Goal: Task Accomplishment & Management: Use online tool/utility

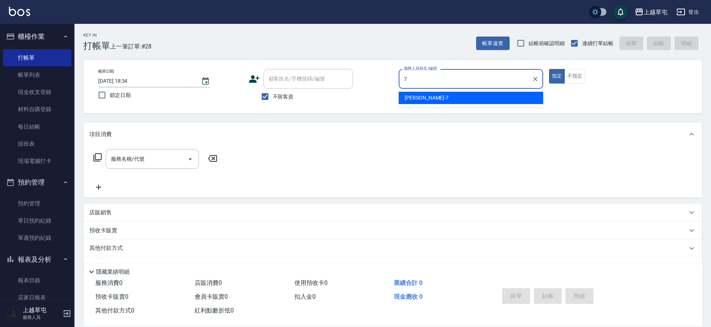
type input "[PERSON_NAME]-7"
type button "true"
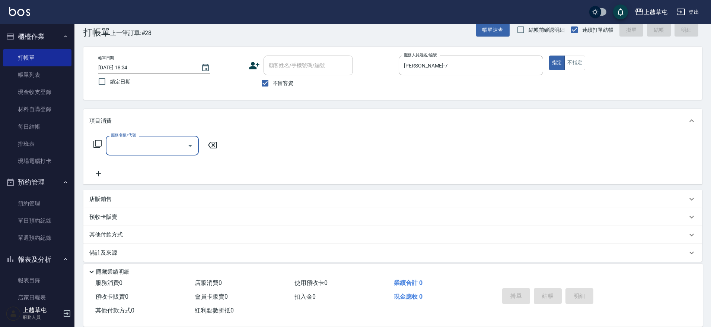
scroll to position [20, 0]
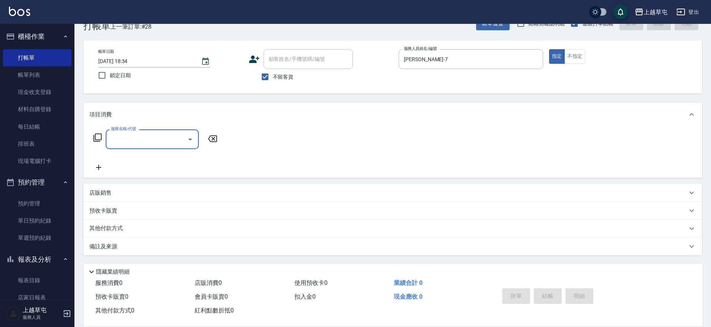
click at [108, 194] on p "店販銷售" at bounding box center [100, 193] width 22 height 8
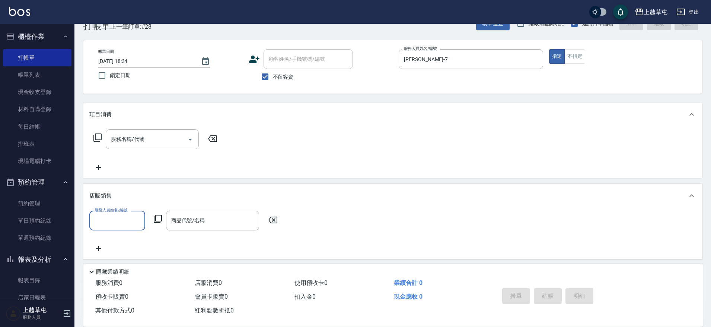
scroll to position [0, 0]
type input "4"
type input "[PERSON_NAME]-7"
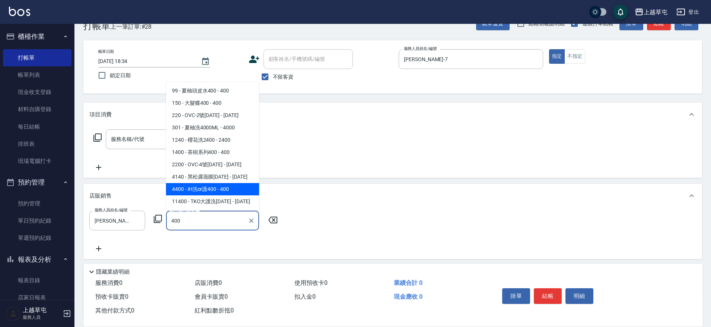
type input "iH洗or護400"
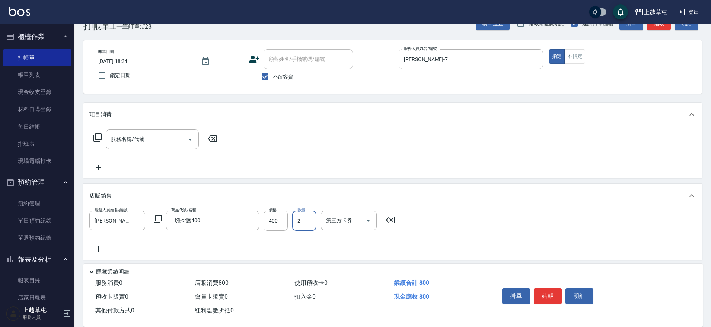
type input "2"
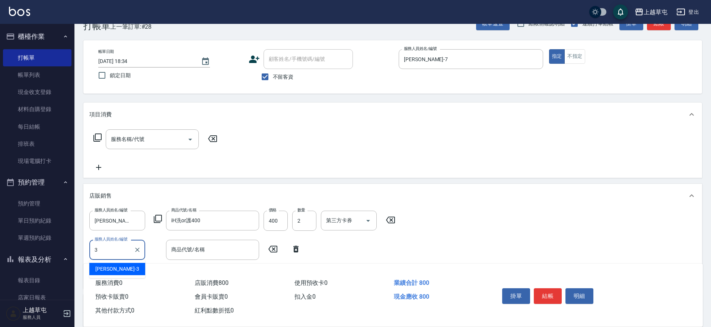
type input "[PERSON_NAME]-3"
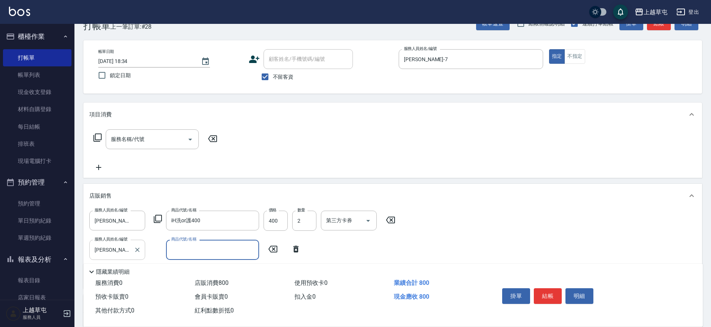
click at [137, 248] on icon "Clear" at bounding box center [137, 249] width 7 height 7
type input "[PERSON_NAME]-7"
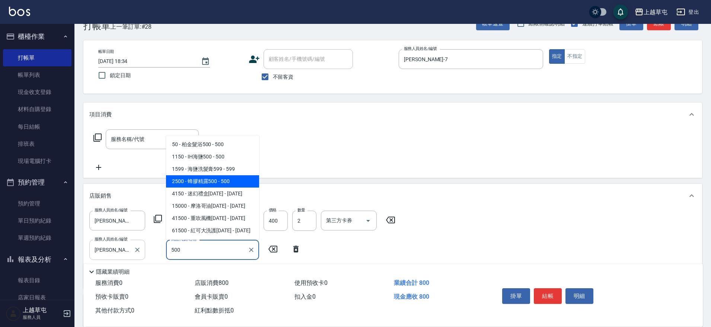
type input "蜂膠精露500"
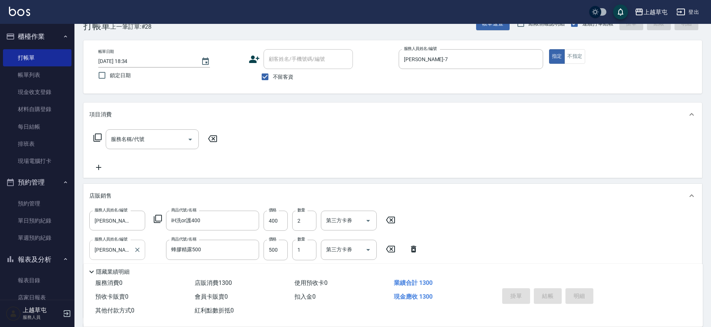
type input "[DATE] 19:50"
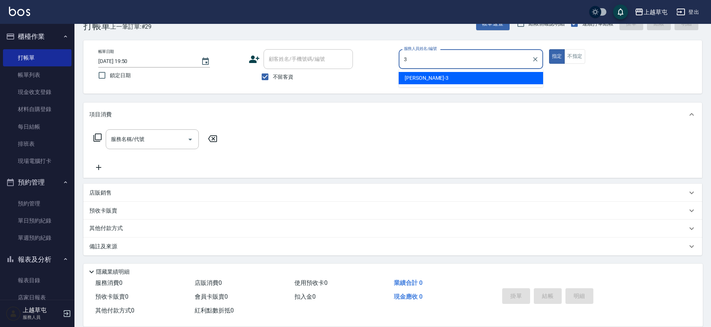
type input "[PERSON_NAME]-3"
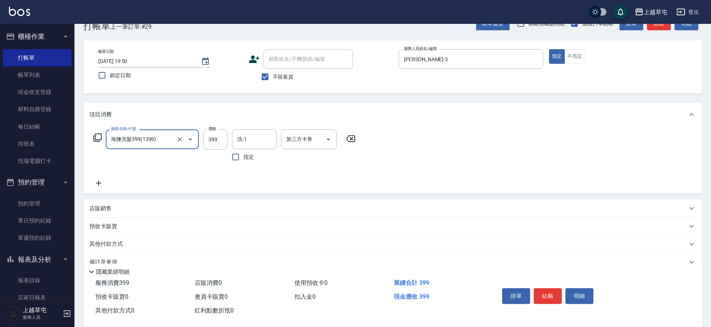
type input "海鹽洗髮399(1399)"
type input "[PERSON_NAME]25"
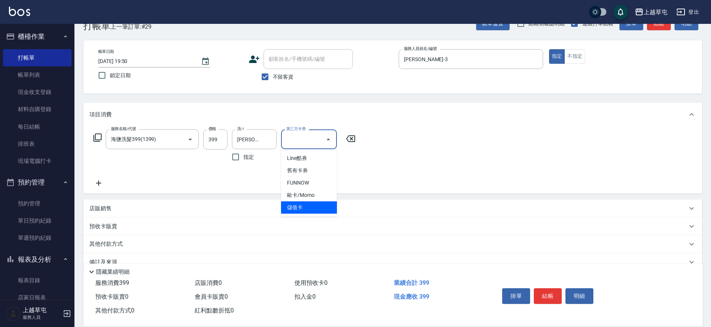
type input "儲值卡"
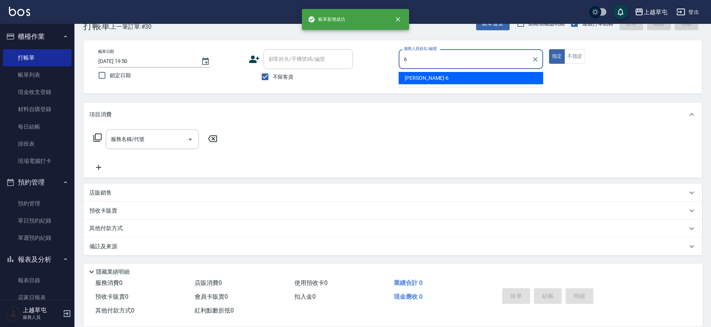
type input "[PERSON_NAME]-6"
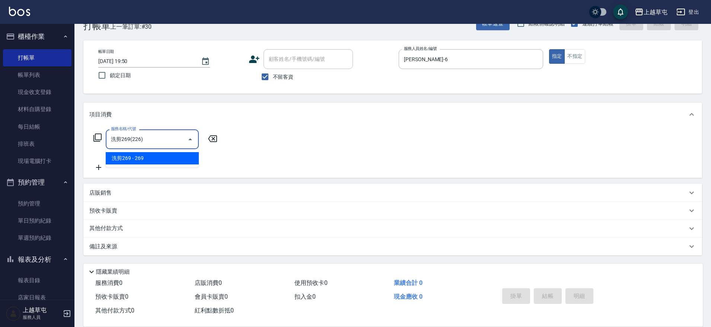
type input "洗剪269(226)"
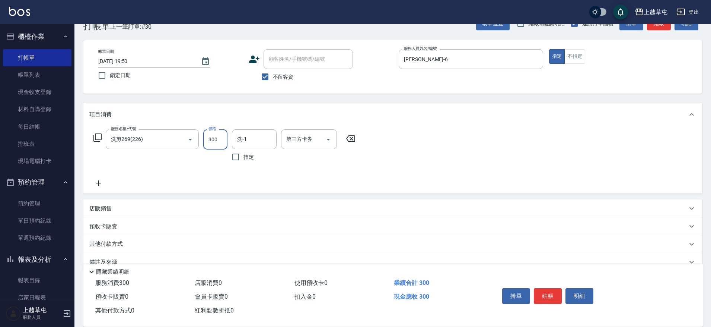
type input "300"
type input "[PERSON_NAME]25"
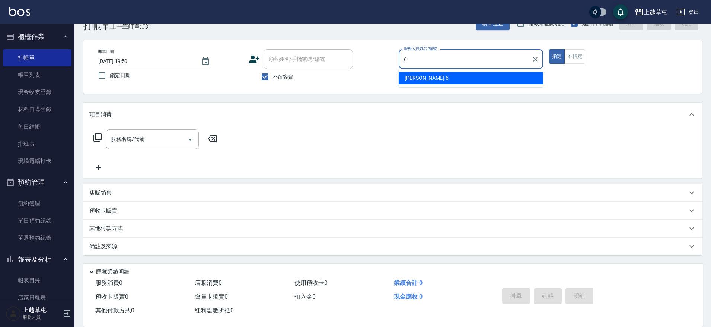
type input "[PERSON_NAME]-6"
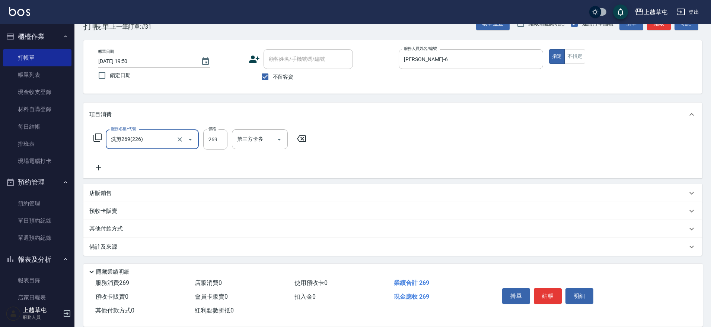
type input "洗剪269(226)"
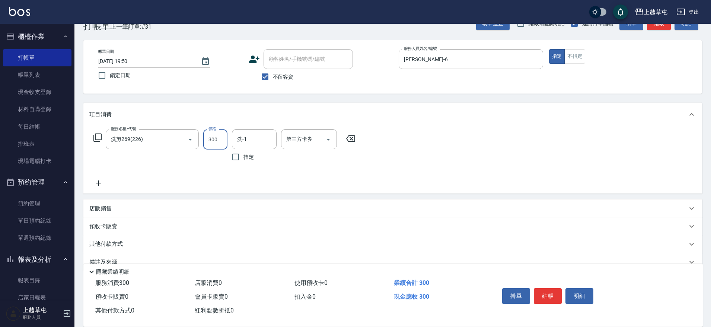
type input "300"
type input "[PERSON_NAME]25"
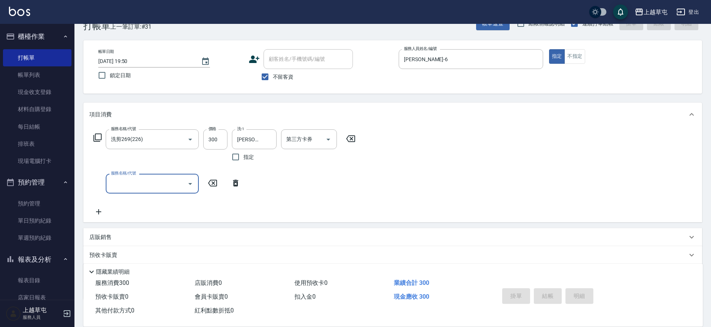
type input "[DATE] 19:51"
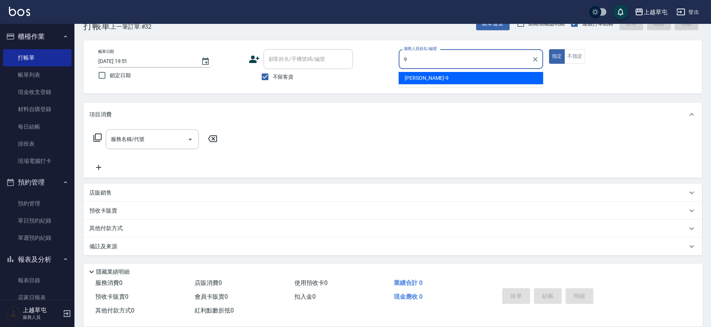
type input "[PERSON_NAME]-9"
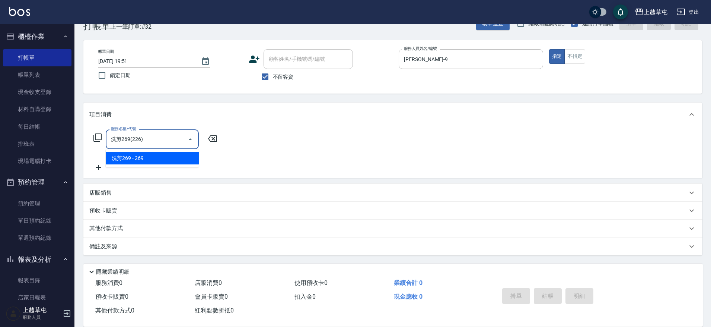
type input "洗剪269(226)"
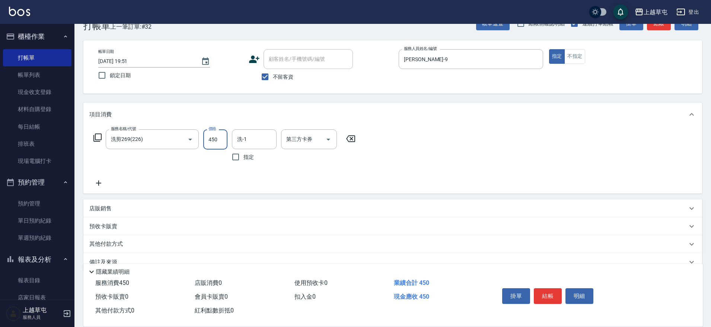
type input "450"
type input "[PERSON_NAME]-9"
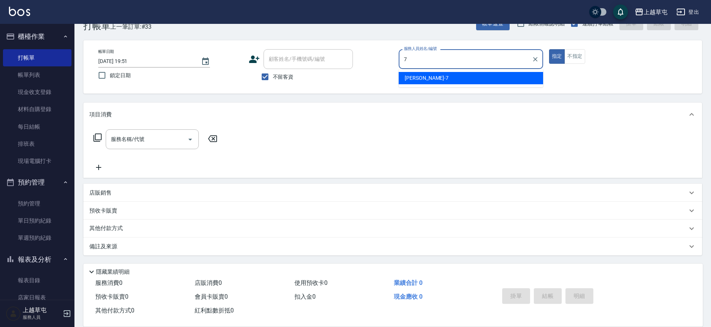
type input "[PERSON_NAME]-7"
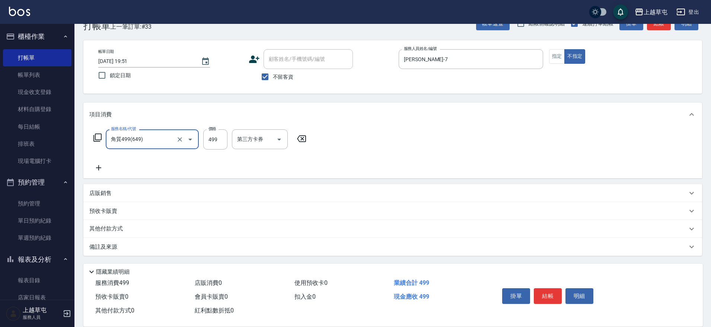
type input "角質499(649)"
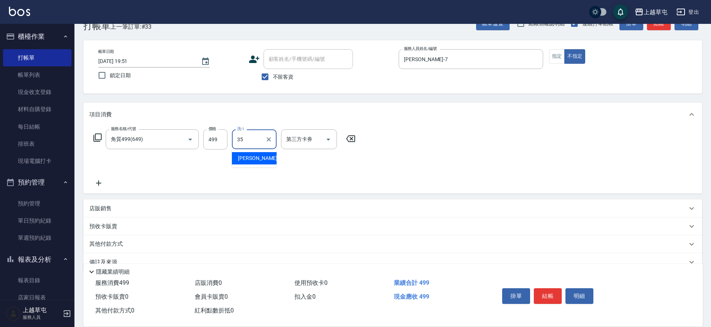
type input "[PERSON_NAME]-35"
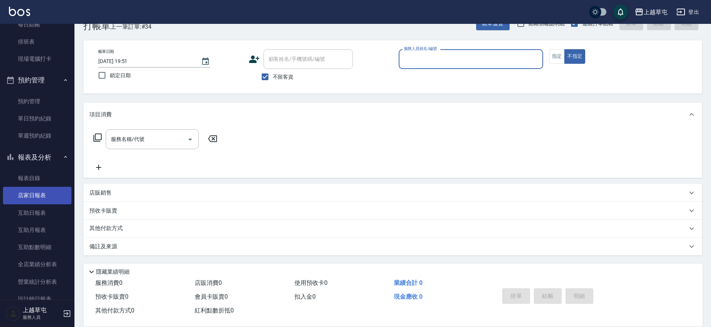
scroll to position [112, 0]
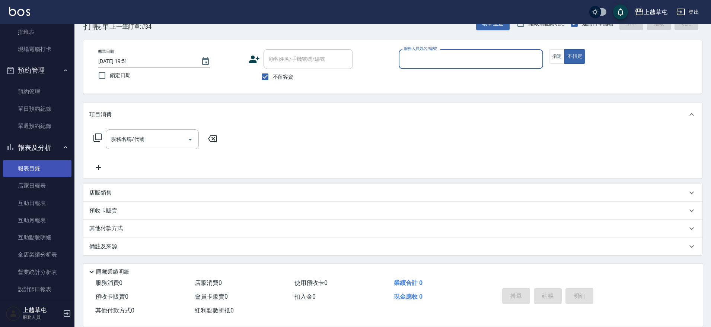
click at [30, 170] on link "報表目錄" at bounding box center [37, 168] width 69 height 17
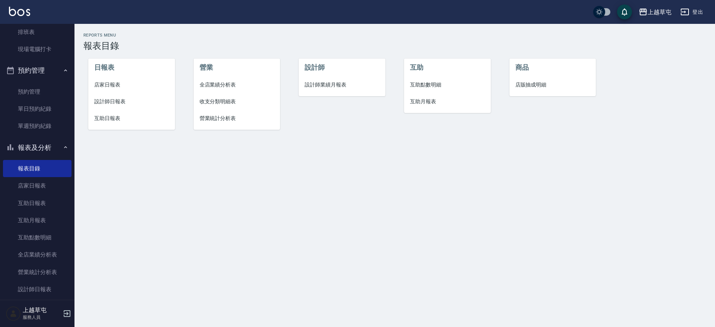
click at [110, 88] on span "店家日報表" at bounding box center [131, 85] width 75 height 8
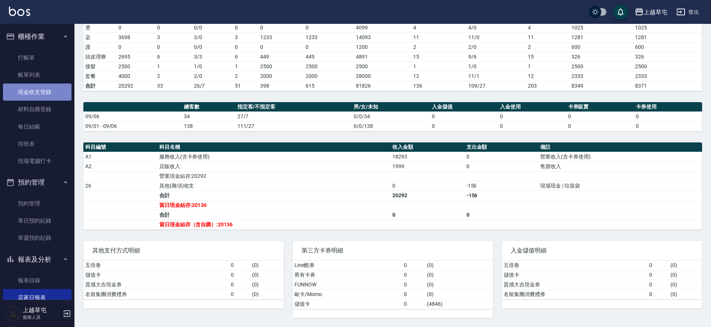
click at [49, 89] on link "現金收支登錄" at bounding box center [37, 91] width 69 height 17
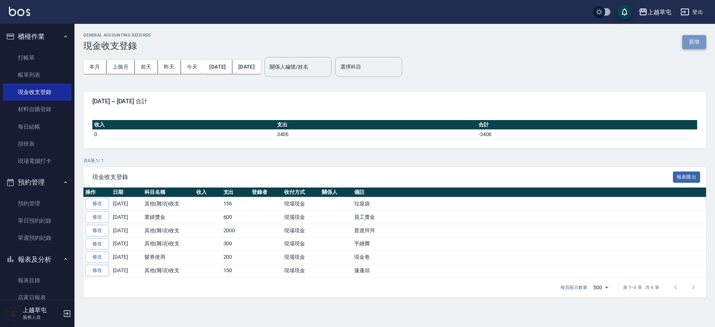
click at [693, 44] on button "新增" at bounding box center [694, 42] width 24 height 14
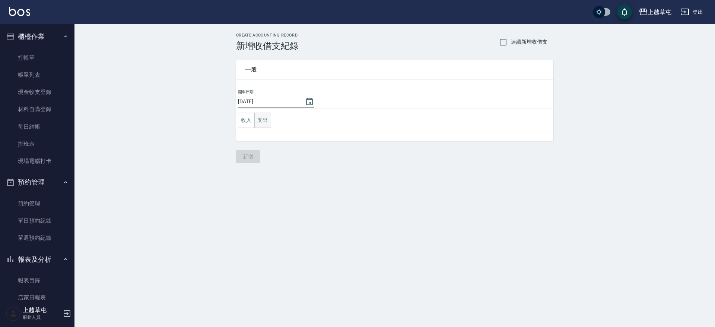
click at [267, 118] on button "支出" at bounding box center [262, 119] width 17 height 15
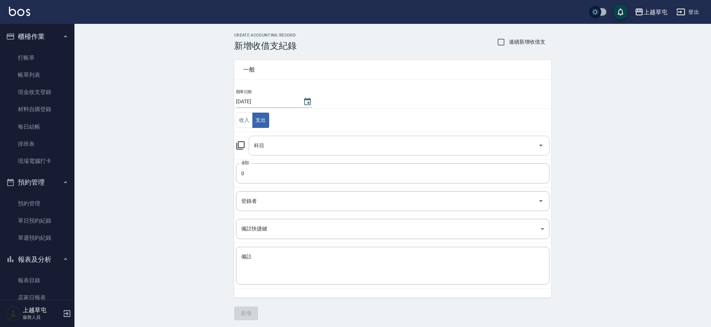
click at [276, 143] on input "科目" at bounding box center [393, 145] width 283 height 13
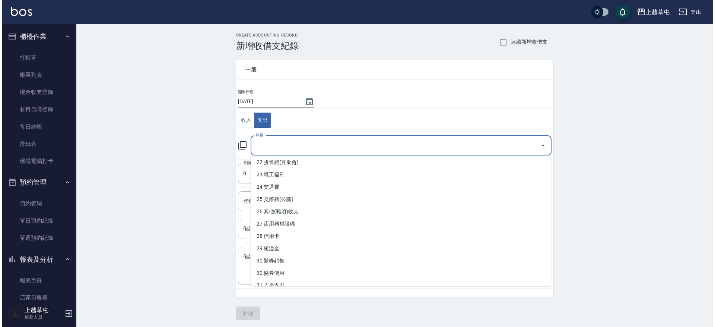
scroll to position [298, 0]
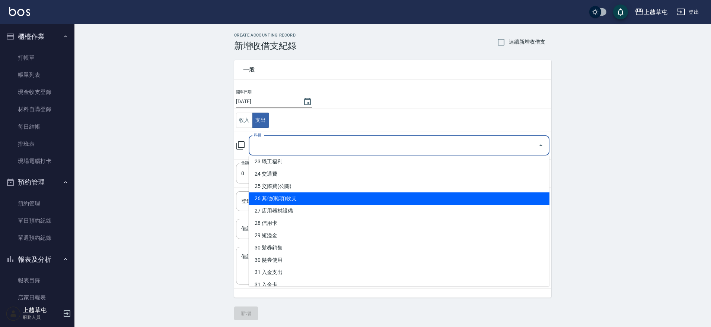
click at [310, 202] on li "26 其他(雜項)收支" at bounding box center [399, 198] width 301 height 12
type input "26 其他(雜項)收支"
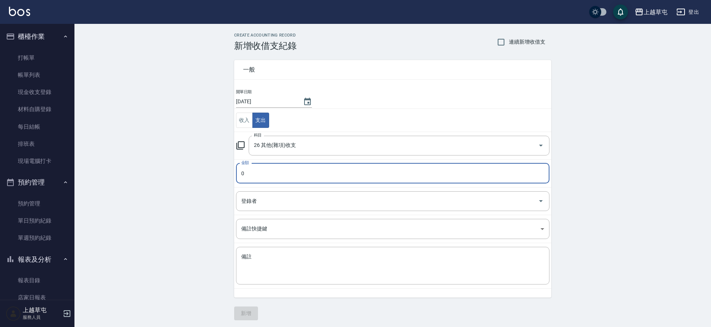
click at [286, 176] on input "0" at bounding box center [393, 173] width 314 height 20
type input "2364"
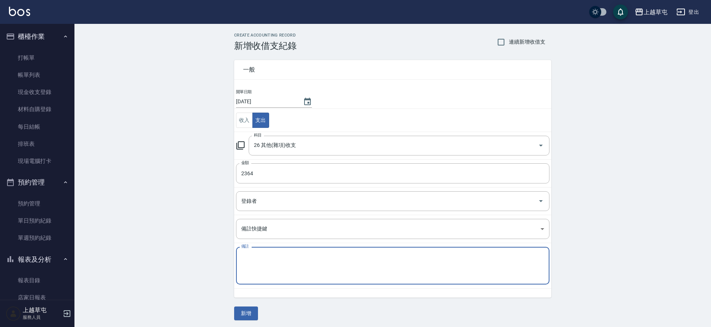
click at [303, 265] on textarea "備註" at bounding box center [392, 265] width 303 height 25
type textarea "y"
click at [301, 258] on textarea "自來水費..中華電信]" at bounding box center [392, 265] width 303 height 25
type textarea "自來水費..中華電信"
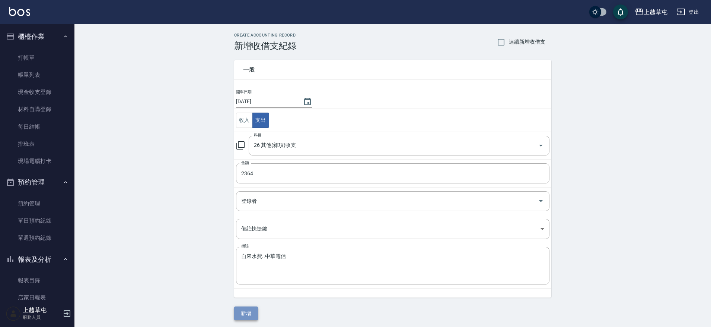
click at [244, 312] on button "新增" at bounding box center [246, 313] width 24 height 14
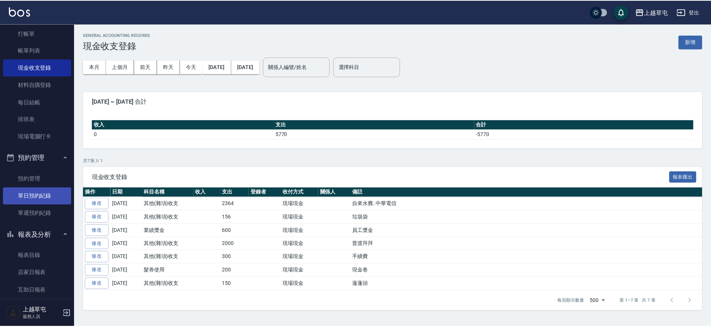
scroll to position [74, 0]
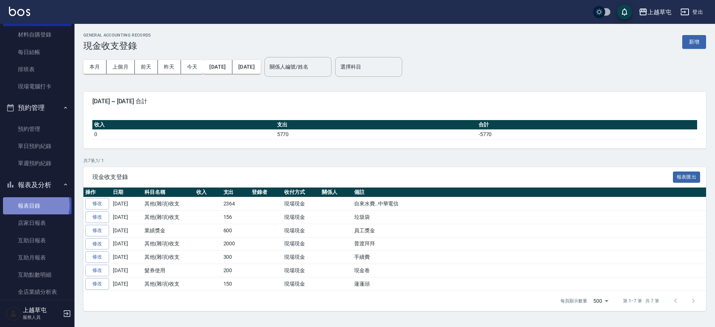
click at [34, 205] on link "報表目錄" at bounding box center [37, 205] width 69 height 17
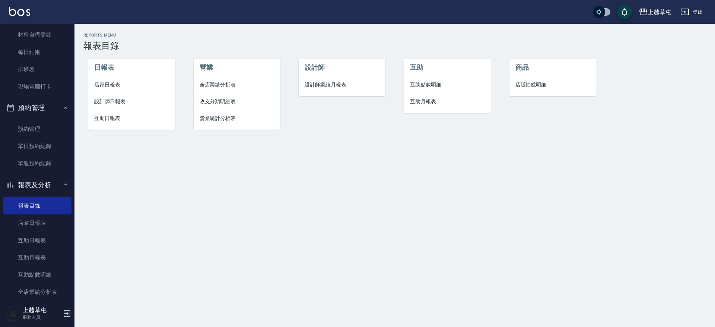
click at [109, 83] on span "店家日報表" at bounding box center [131, 85] width 75 height 8
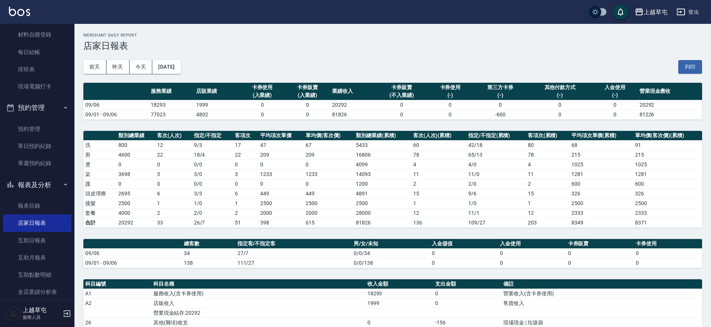
scroll to position [37, 0]
